Goal: Task Accomplishment & Management: Complete application form

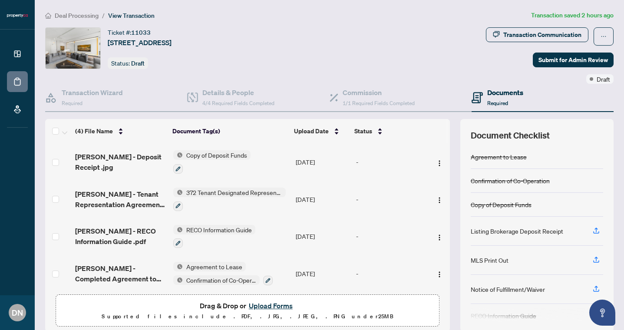
scroll to position [43, 0]
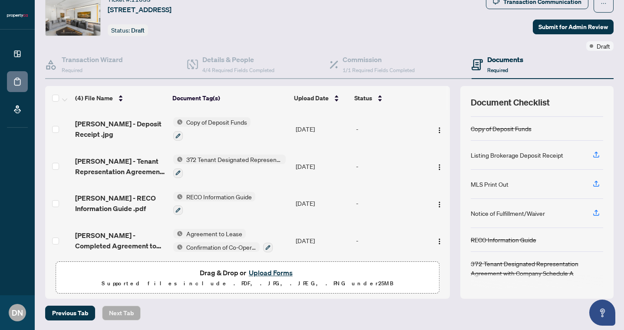
click at [270, 271] on button "Upload Forms" at bounding box center [270, 272] width 49 height 11
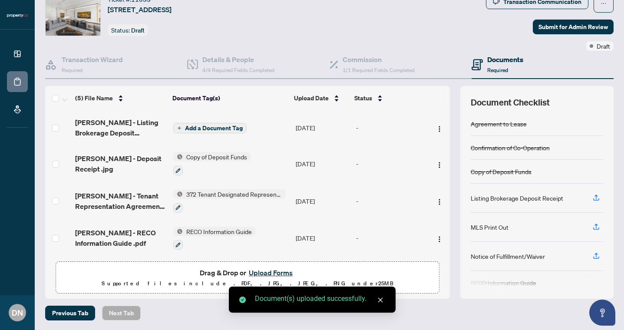
click at [234, 129] on span "Add a Document Tag" at bounding box center [214, 128] width 58 height 6
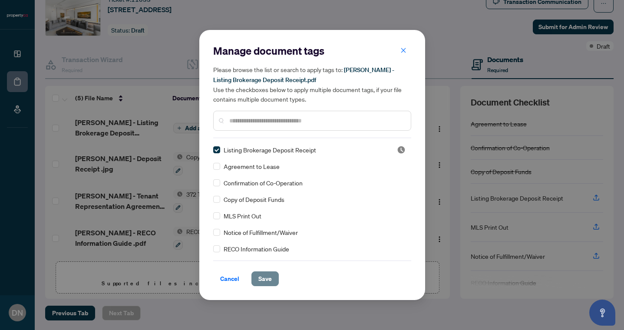
click at [261, 278] on span "Save" at bounding box center [264, 279] width 13 height 14
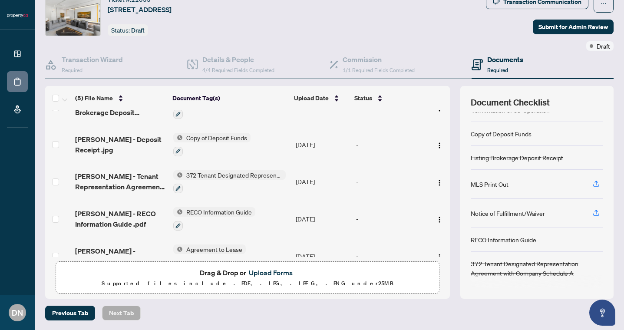
scroll to position [0, 0]
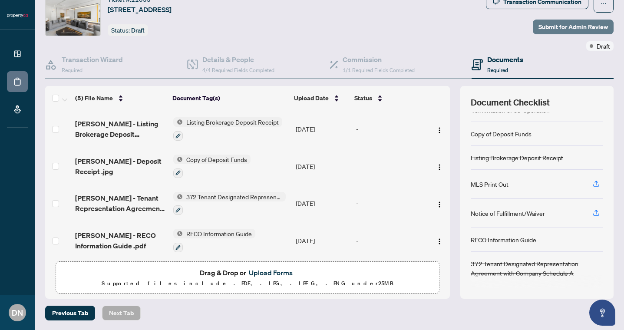
click at [575, 27] on span "Submit for Admin Review" at bounding box center [574, 27] width 70 height 14
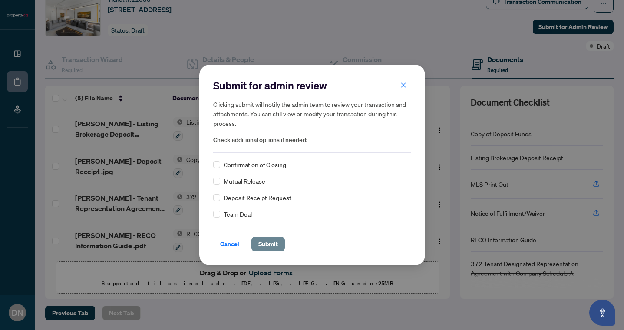
click at [262, 243] on span "Submit" at bounding box center [268, 244] width 20 height 14
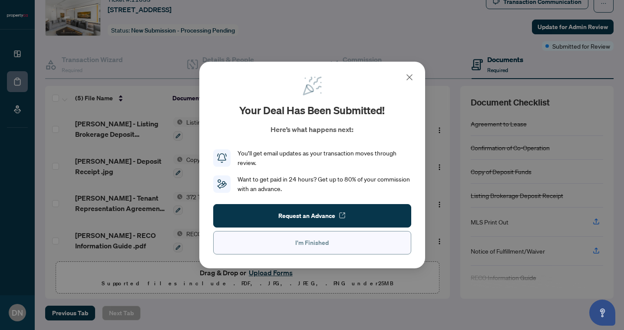
click at [277, 243] on button "I'm Finished" at bounding box center [312, 242] width 198 height 23
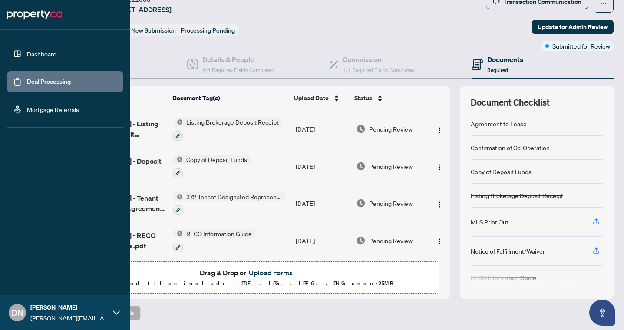
click at [27, 84] on link "Deal Processing" at bounding box center [49, 82] width 44 height 8
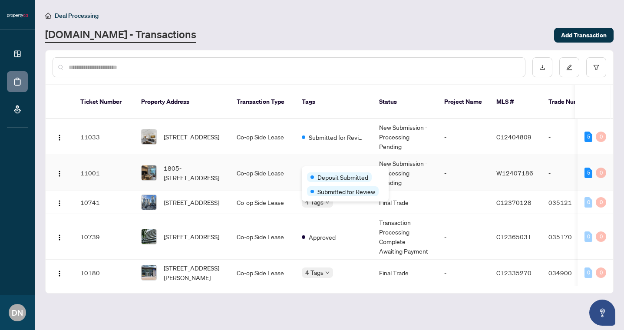
click at [317, 171] on div "Deposit Submitted Submitted for Review" at bounding box center [345, 183] width 87 height 35
click at [320, 171] on body "Dashboard Deal Processing Mortgage Referrals DN [PERSON_NAME] [EMAIL_ADDRESS][D…" at bounding box center [312, 165] width 624 height 330
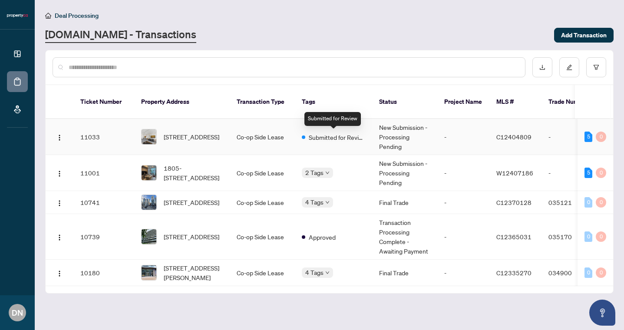
click at [339, 137] on span "Submitted for Review" at bounding box center [337, 137] width 56 height 10
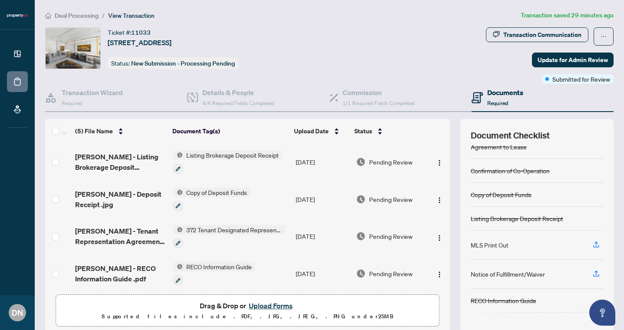
scroll to position [38, 0]
